Goal: Task Accomplishment & Management: Contribute content

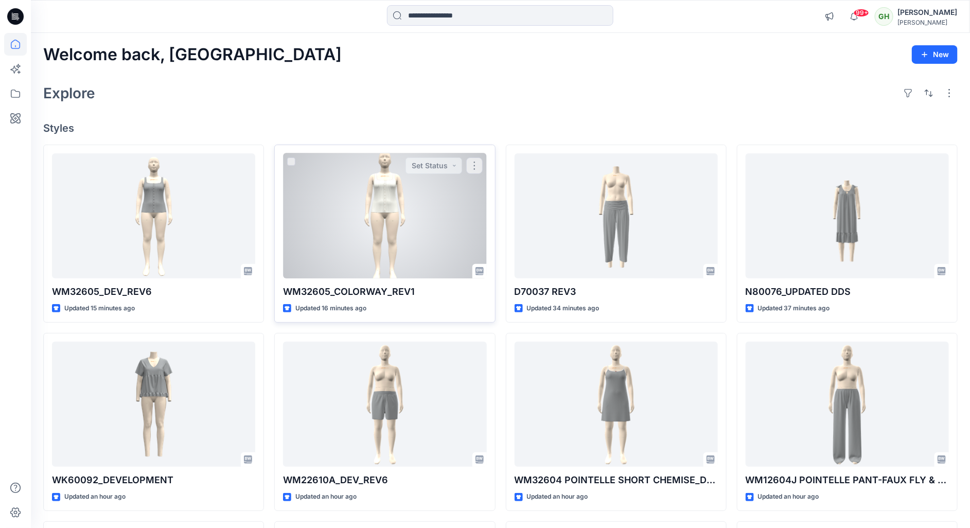
click at [403, 204] on div at bounding box center [384, 216] width 203 height 126
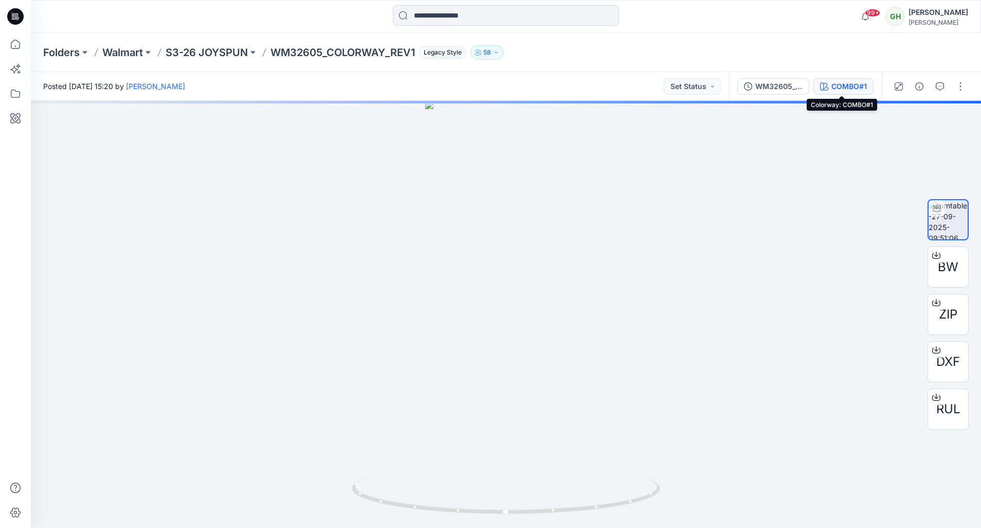
click at [836, 87] on div "COMBO#1" at bounding box center [849, 86] width 35 height 11
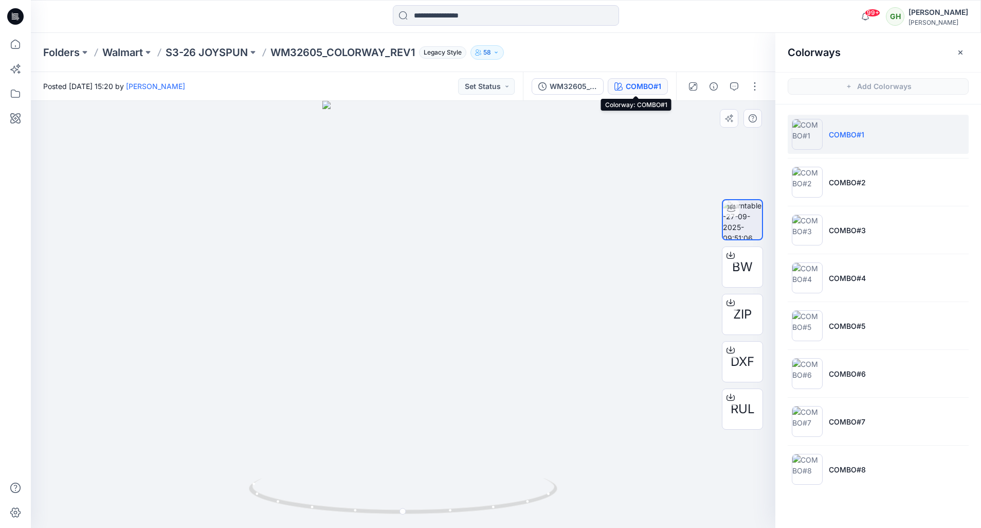
click at [612, 184] on div at bounding box center [403, 314] width 745 height 427
click at [10, 17] on icon at bounding box center [15, 16] width 16 height 16
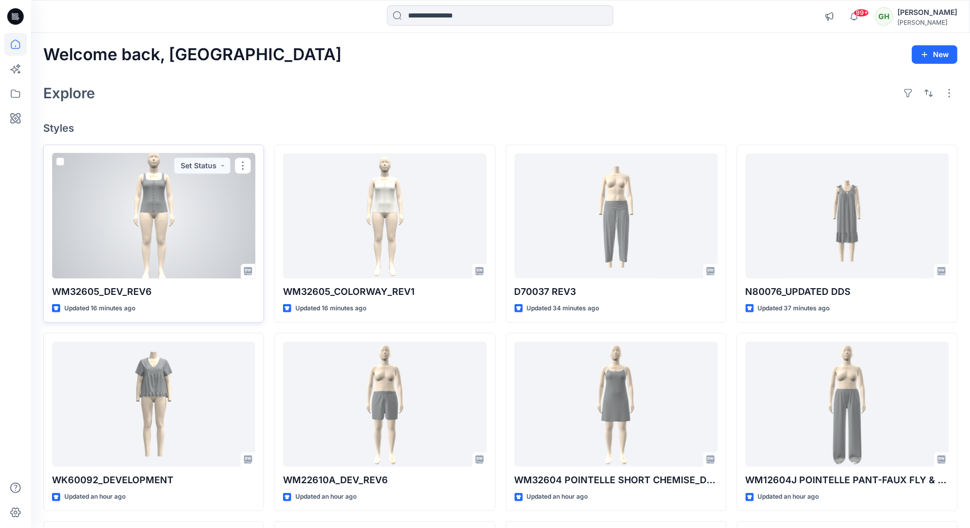
click at [146, 205] on div at bounding box center [153, 216] width 203 height 126
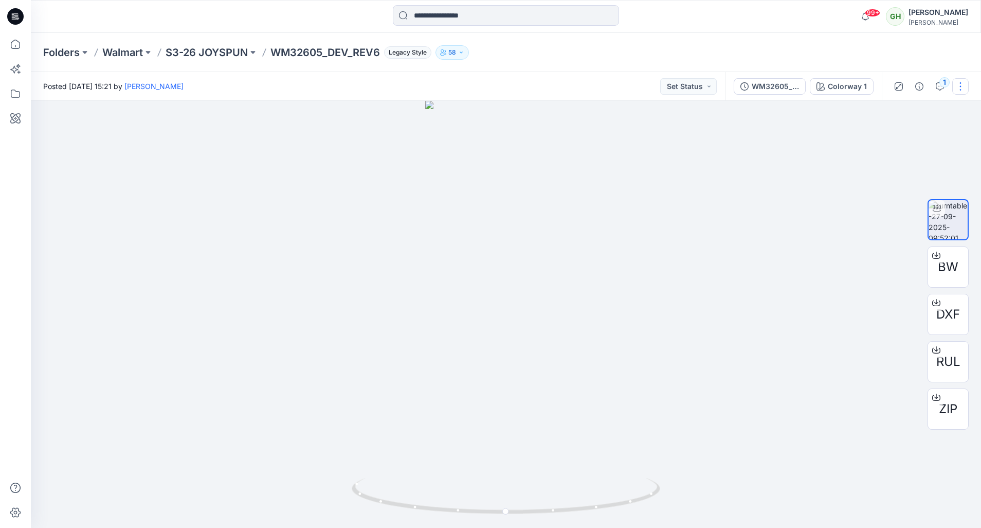
click at [958, 93] on button "button" at bounding box center [961, 86] width 16 height 16
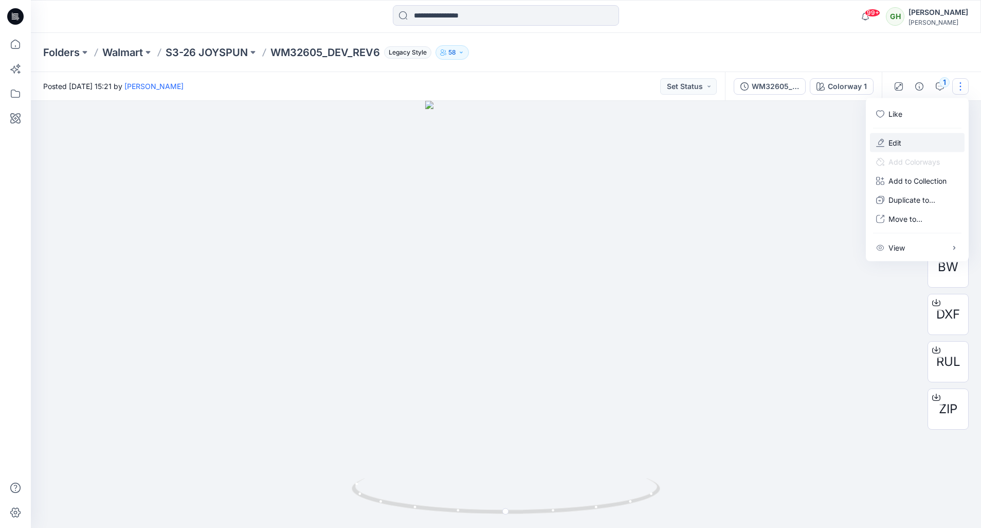
click at [917, 139] on button "Edit" at bounding box center [917, 142] width 95 height 19
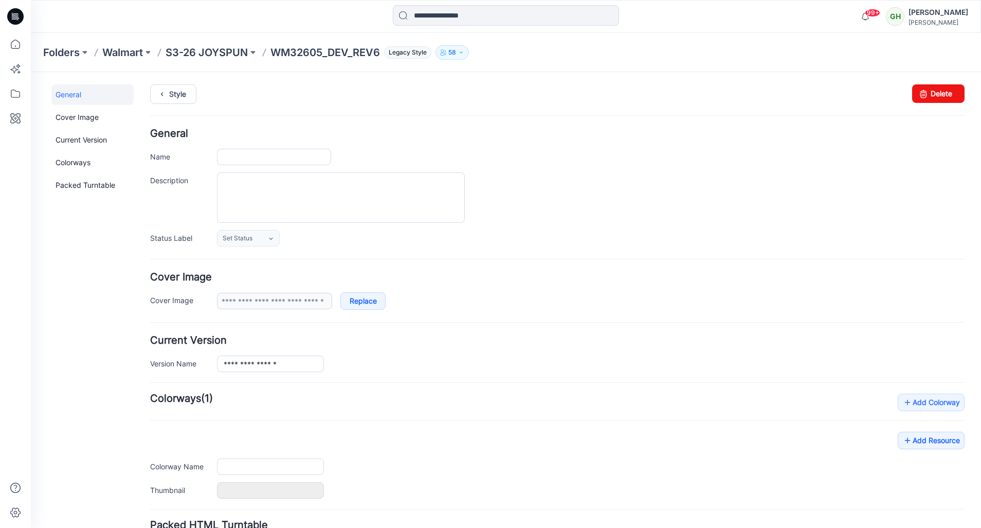
type input "**********"
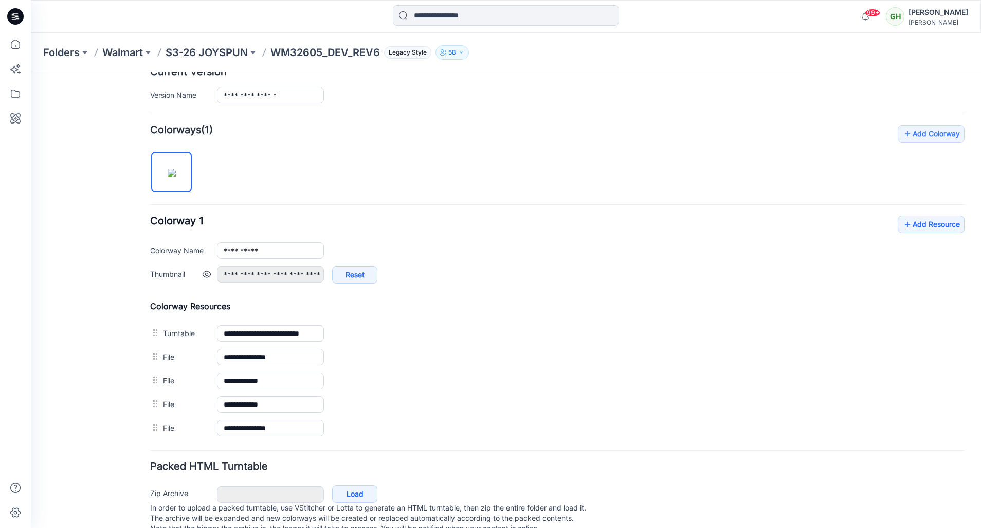
scroll to position [306, 0]
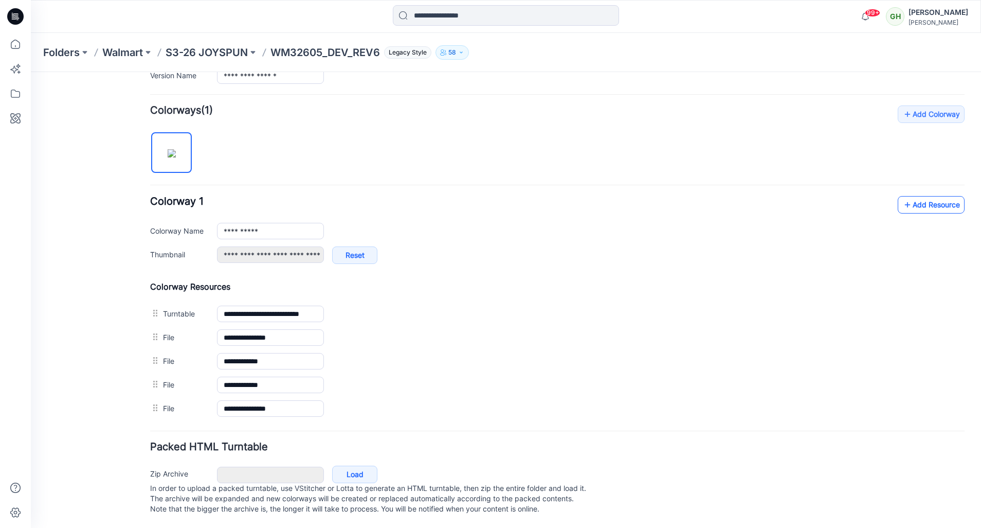
click at [920, 196] on link "Add Resource" at bounding box center [931, 204] width 67 height 17
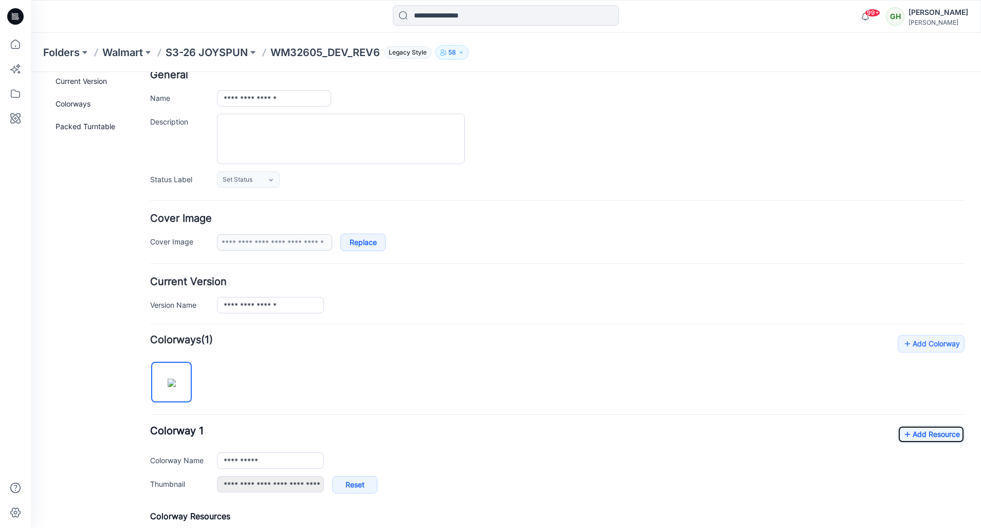
scroll to position [0, 0]
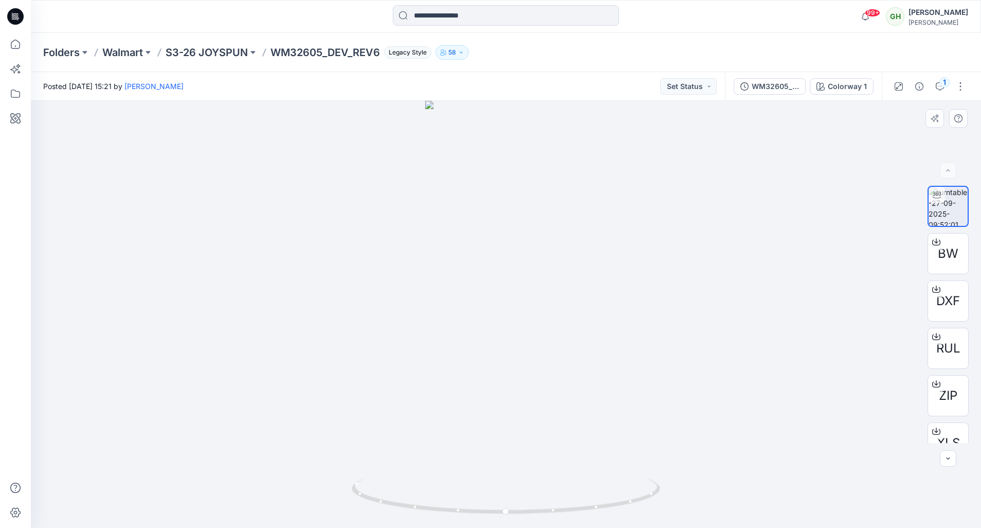
click at [973, 437] on div "BW DXF RUL ZIP XLS" at bounding box center [949, 314] width 66 height 257
click at [950, 460] on icon "button" at bounding box center [948, 458] width 8 height 8
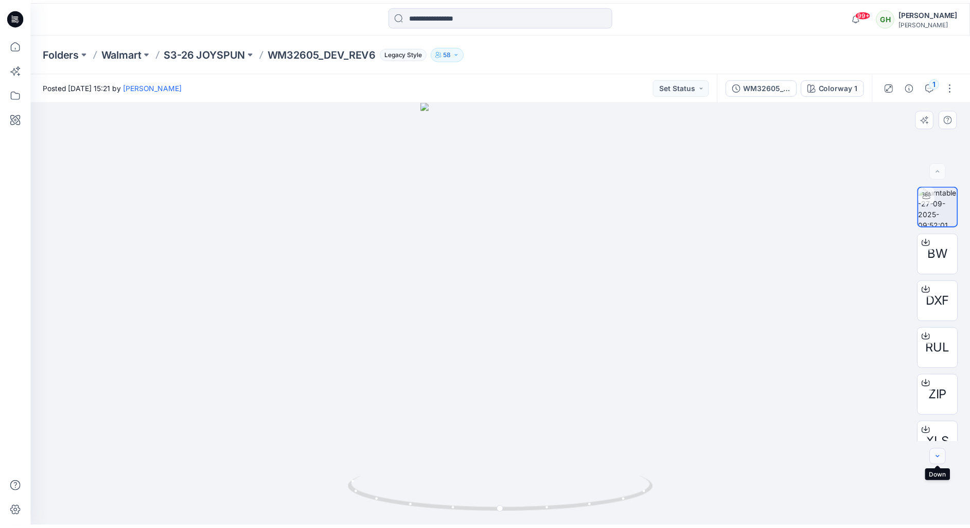
scroll to position [21, 0]
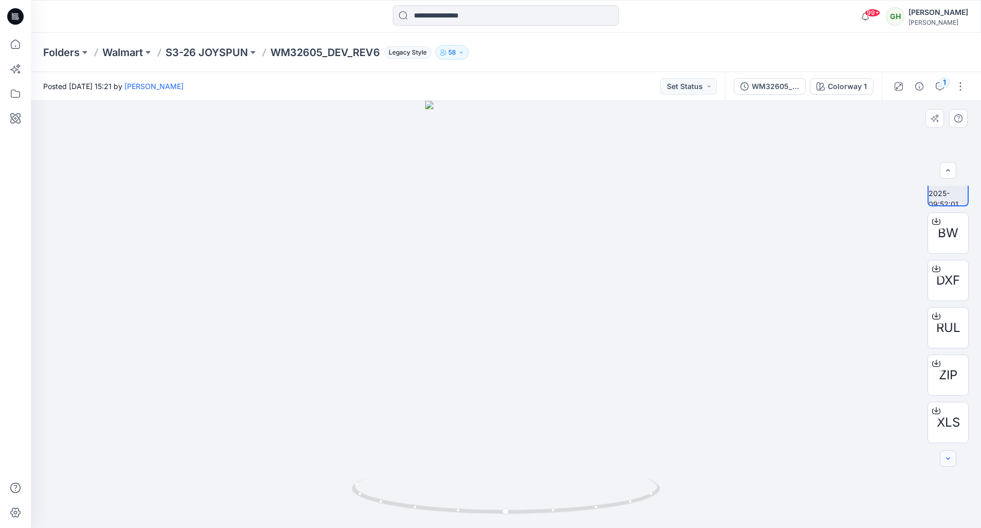
click at [950, 460] on div at bounding box center [948, 458] width 16 height 16
click at [936, 414] on icon at bounding box center [937, 410] width 8 height 8
click at [517, 51] on div "Folders Walmart S3-26 JOYSPUN WM32605_DEV_REV6 Legacy Style 58" at bounding box center [466, 52] width 846 height 14
click at [13, 7] on icon at bounding box center [15, 16] width 16 height 33
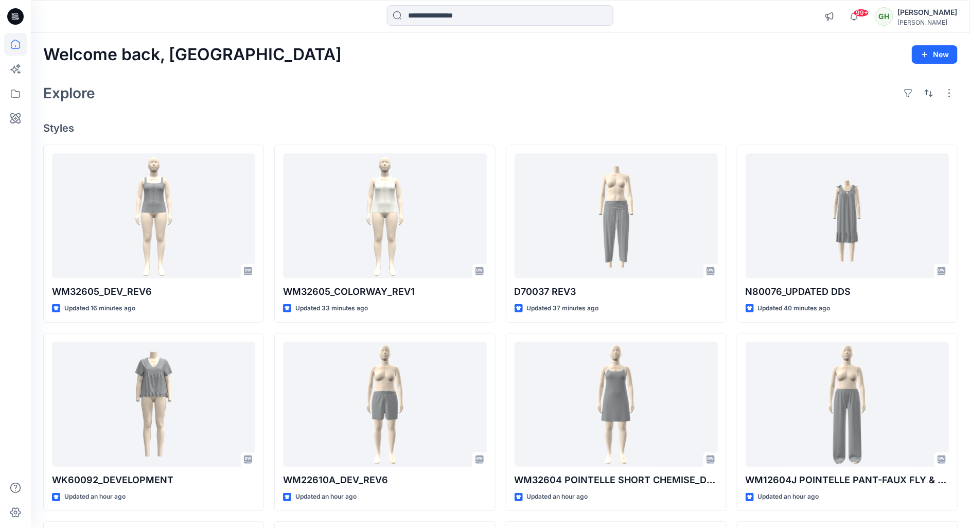
click at [194, 108] on div "Welcome back, Gayan New Explore Styles WM32605_DEV_REV6 Updated 16 minutes ago …" at bounding box center [500, 390] width 939 height 715
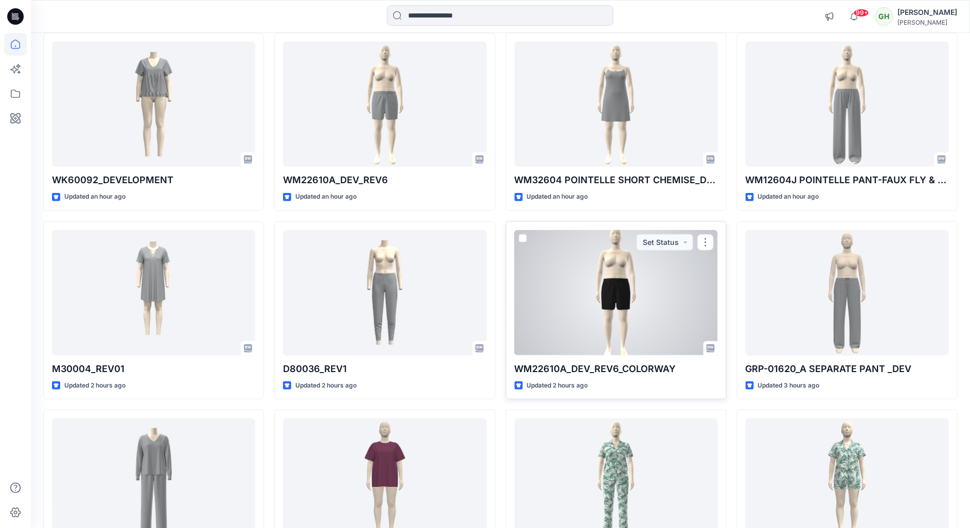
scroll to position [299, 0]
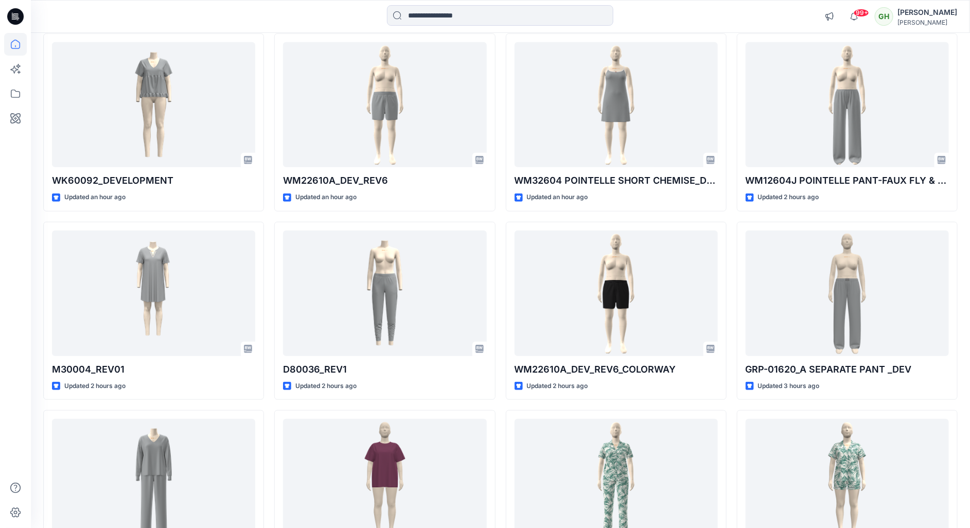
click at [0, 243] on html "99+ Notifications Haresh Lary shared WM32605_DEV_REV6 in S3-26 JOYSPUN (Unknown…" at bounding box center [485, 358] width 970 height 1314
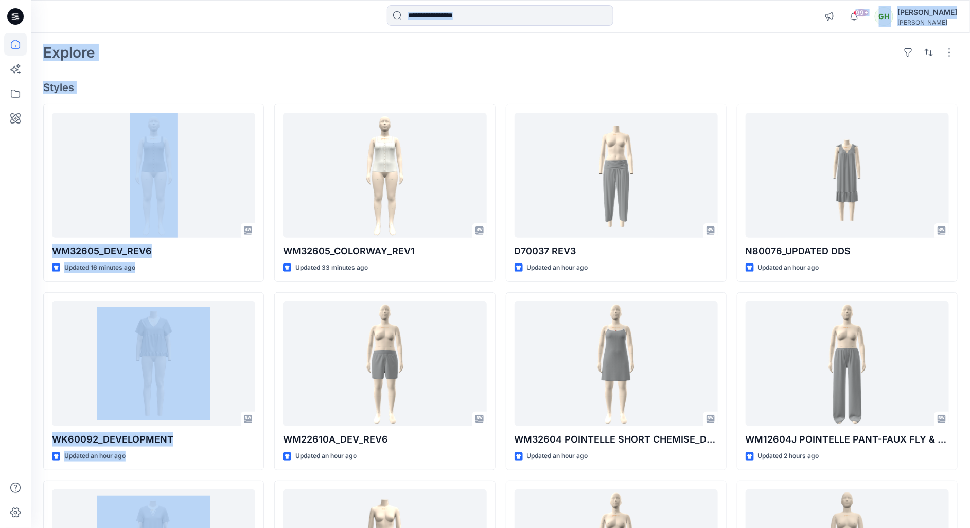
scroll to position [0, 0]
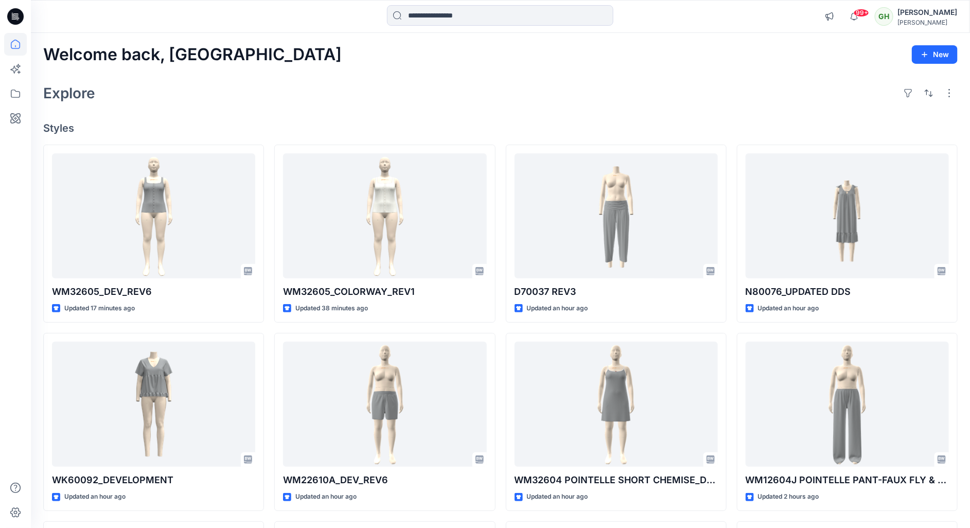
click at [372, 107] on div "Welcome back, Gayan New Explore Styles WM32605_DEV_REV6 Updated 17 minutes ago …" at bounding box center [500, 390] width 939 height 715
drag, startPoint x: 564, startPoint y: 85, endPoint x: 562, endPoint y: 99, distance: 14.5
click at [564, 85] on div "Explore" at bounding box center [500, 93] width 914 height 25
click at [11, 404] on div at bounding box center [15, 280] width 23 height 495
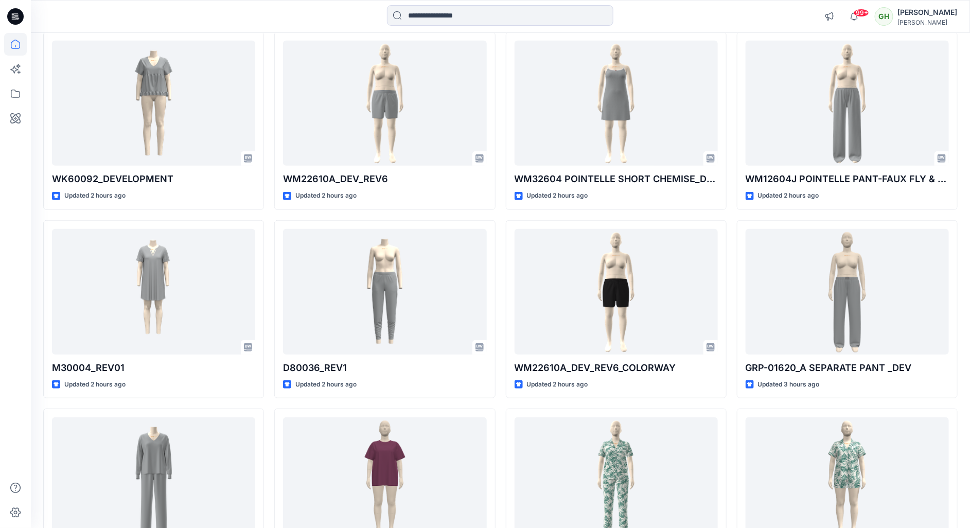
scroll to position [309, 0]
